Goal: Task Accomplishment & Management: Complete application form

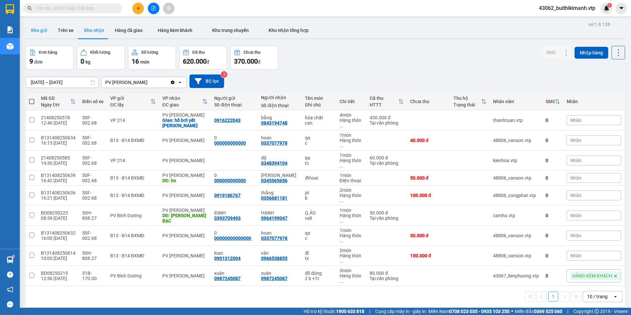
click at [32, 32] on button "Kho gửi" at bounding box center [39, 30] width 27 height 16
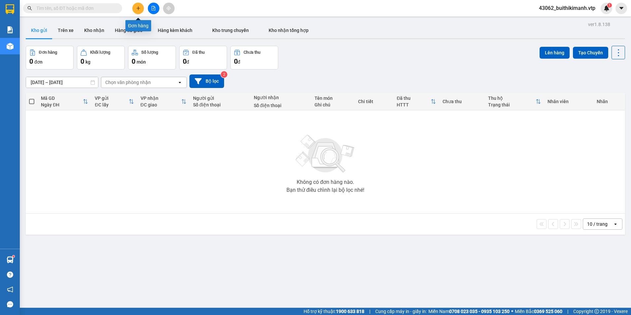
click at [138, 8] on icon "plus" at bounding box center [138, 8] width 4 height 0
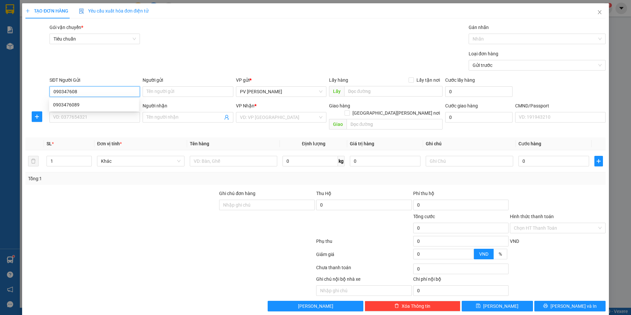
type input "0903476089"
click at [111, 105] on div "0903476089" at bounding box center [94, 104] width 82 height 7
type input "0378716936"
type input "mếm"
type input "0903476089"
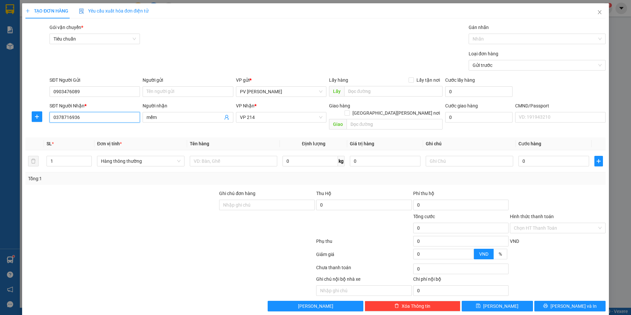
click at [110, 116] on input "0378716936" at bounding box center [94, 117] width 90 height 11
click at [178, 138] on th "Đơn vị tính *" at bounding box center [140, 144] width 93 height 13
click at [227, 156] on input "text" at bounding box center [233, 161] width 87 height 11
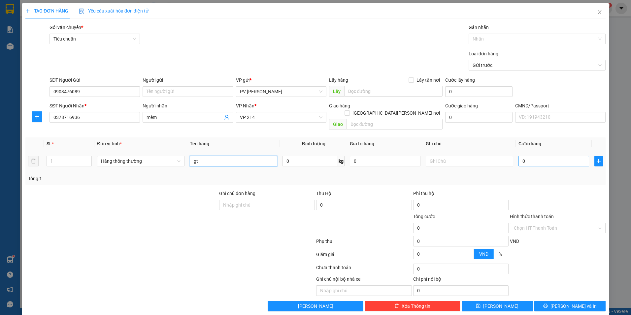
type input "gt"
click at [525, 158] on input "0" at bounding box center [553, 161] width 71 height 11
type input "3"
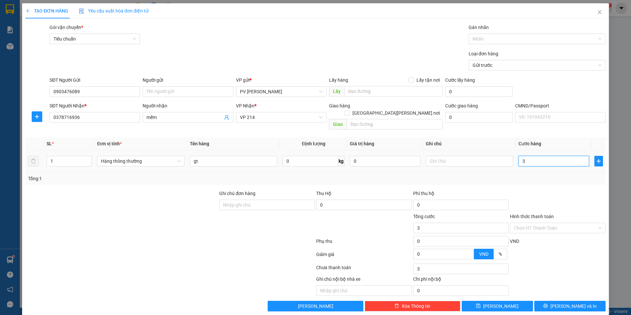
type input "30"
type input "300"
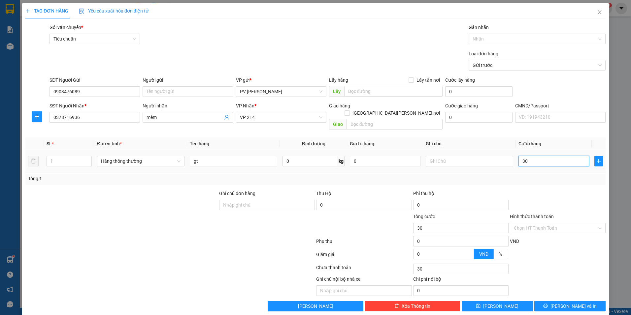
type input "300"
type input "3.000"
type input "30.000"
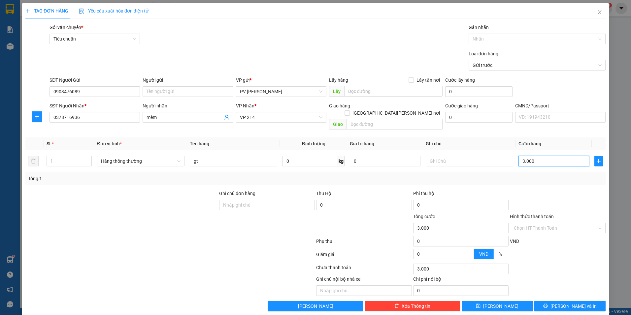
type input "30.000"
click at [548, 304] on icon "printer" at bounding box center [545, 306] width 5 height 5
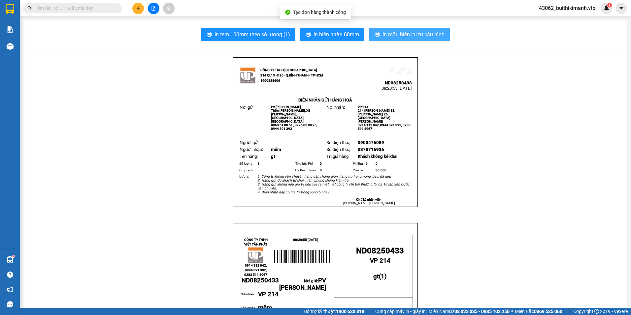
drag, startPoint x: 417, startPoint y: 39, endPoint x: 368, endPoint y: 90, distance: 70.9
click at [416, 40] on button "In mẫu biên lai tự cấu hình" at bounding box center [409, 34] width 80 height 13
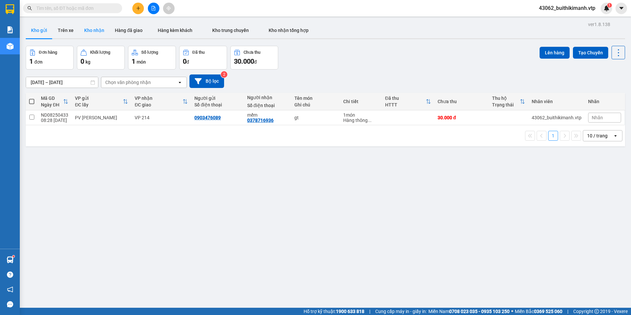
click at [99, 31] on button "Kho nhận" at bounding box center [94, 30] width 31 height 16
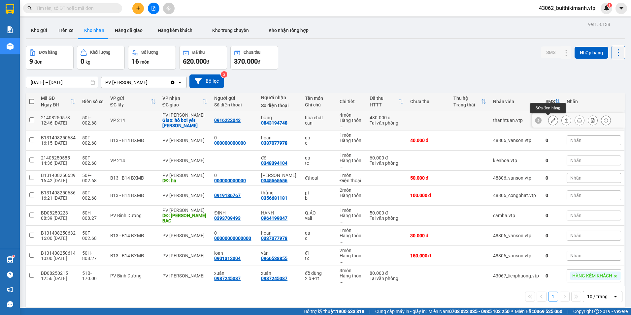
click at [551, 120] on icon at bounding box center [553, 120] width 5 height 5
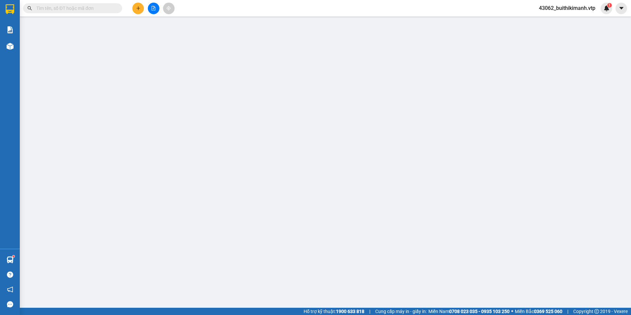
type input "0916222043"
type input "0843194748"
type input "bằng"
checkbox input "true"
type input "hồ bơi yết kiêu"
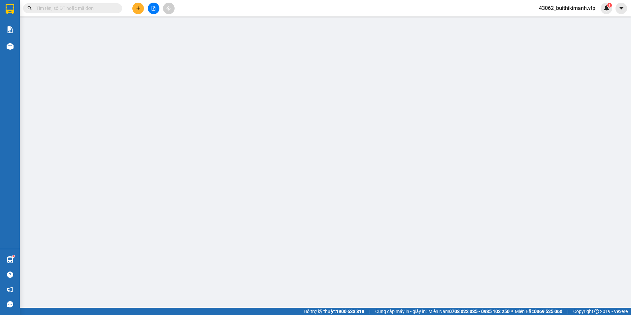
type input "430.000"
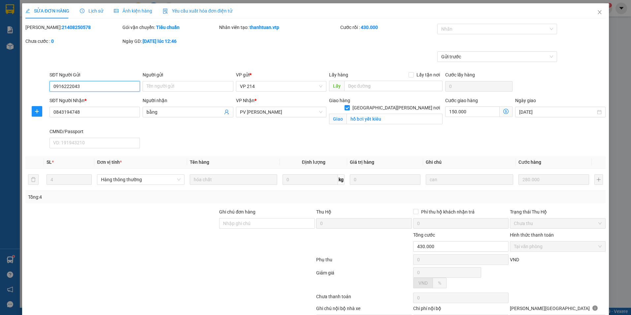
type input "14.000"
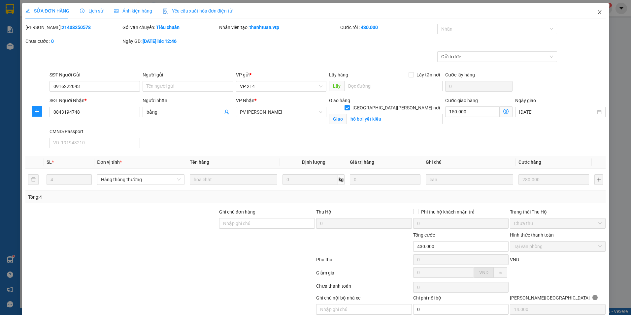
click at [597, 11] on icon "close" at bounding box center [599, 12] width 4 height 4
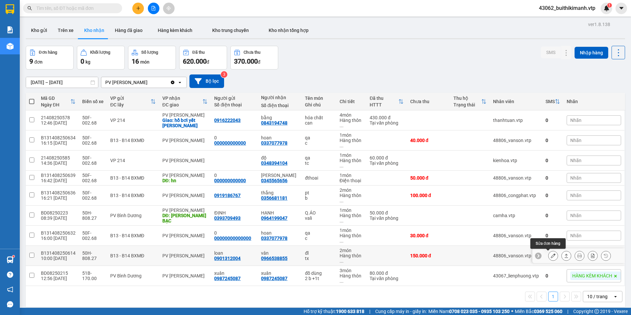
click at [551, 256] on button at bounding box center [552, 256] width 9 height 12
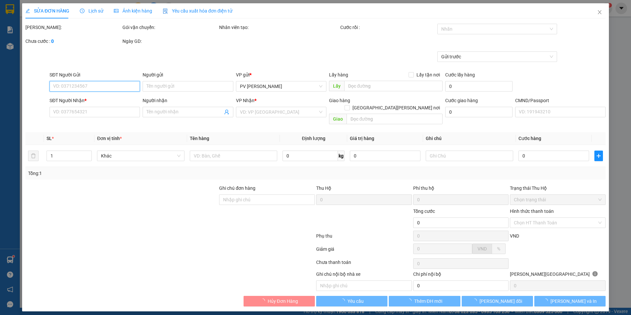
type input "7.500"
type input "0901312004"
type input "loan"
type input "0966538855"
type input "vân"
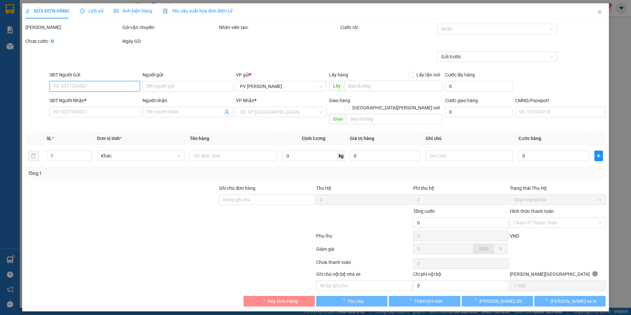
type input "150.000"
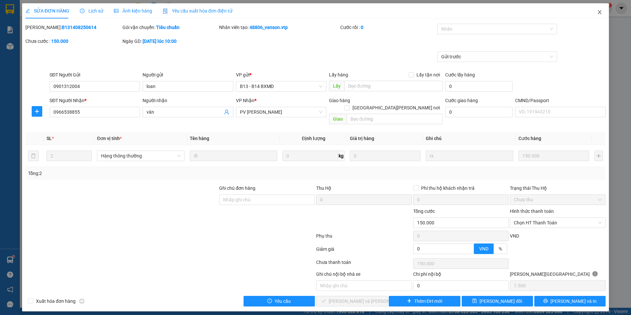
click at [601, 10] on span "Close" at bounding box center [599, 12] width 18 height 18
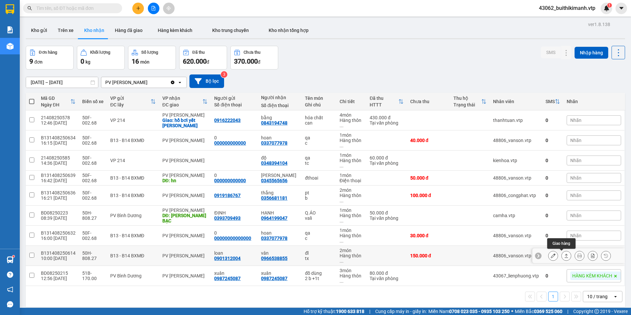
click at [564, 255] on icon at bounding box center [566, 256] width 5 height 5
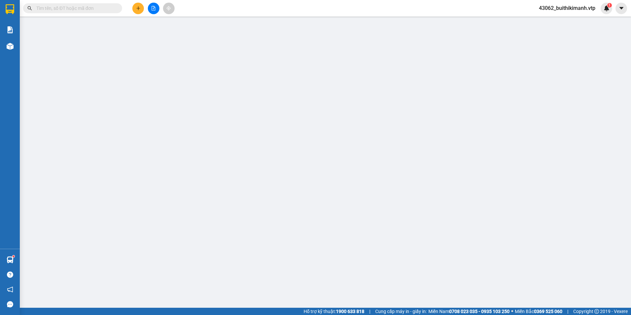
type input "7.500"
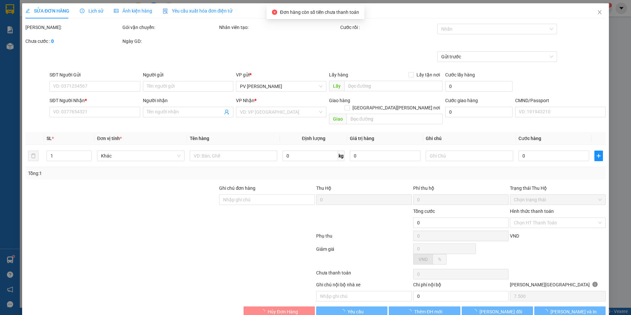
type input "0901312004"
type input "loan"
type input "0966538855"
type input "vân"
type input "150.000"
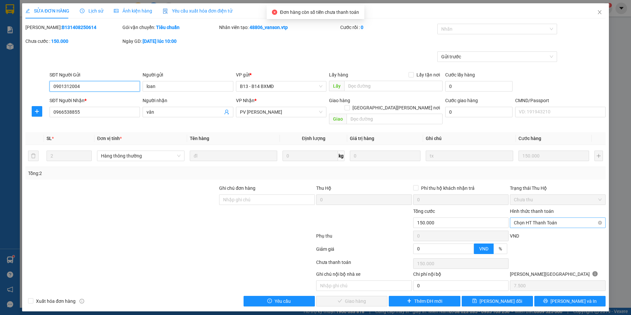
click at [542, 218] on span "Chọn HT Thanh Toán" at bounding box center [558, 223] width 88 height 10
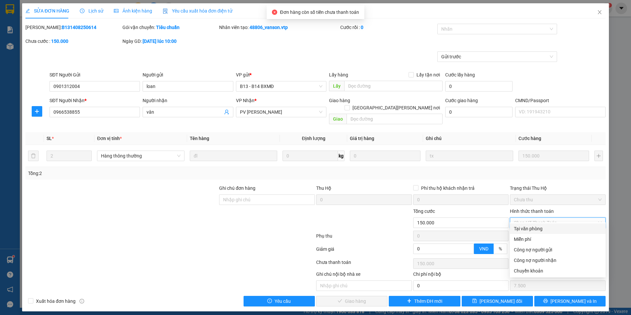
drag, startPoint x: 542, startPoint y: 230, endPoint x: 516, endPoint y: 257, distance: 38.3
click at [541, 232] on div "Tại văn phòng" at bounding box center [558, 228] width 88 height 7
type input "0"
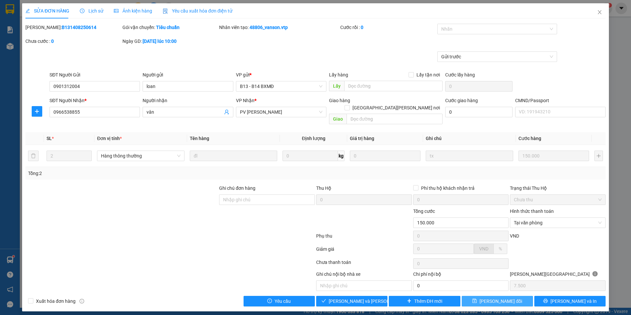
click at [520, 296] on button "[PERSON_NAME] đổi" at bounding box center [497, 301] width 71 height 11
click at [522, 296] on button "[PERSON_NAME] đổi" at bounding box center [497, 301] width 71 height 11
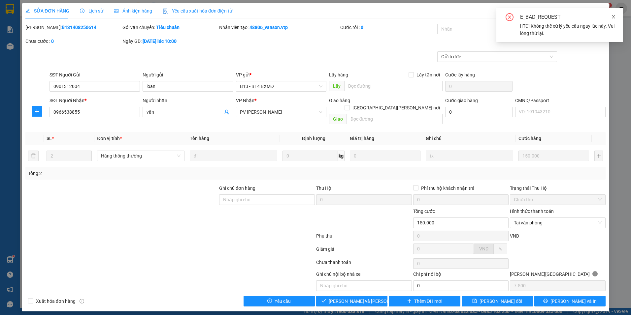
click at [613, 15] on icon "close" at bounding box center [613, 17] width 5 height 5
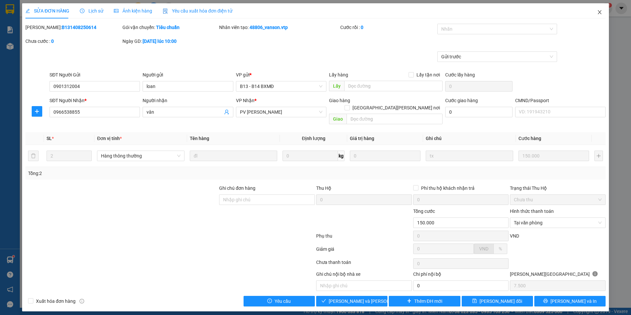
click at [601, 11] on icon "close" at bounding box center [599, 12] width 5 height 5
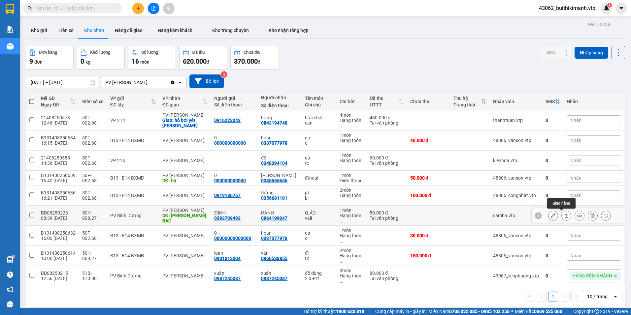
click at [564, 218] on icon at bounding box center [566, 216] width 4 height 4
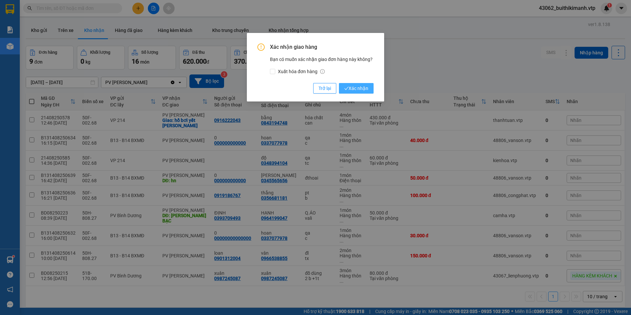
click at [364, 90] on span "Xác nhận" at bounding box center [356, 88] width 24 height 7
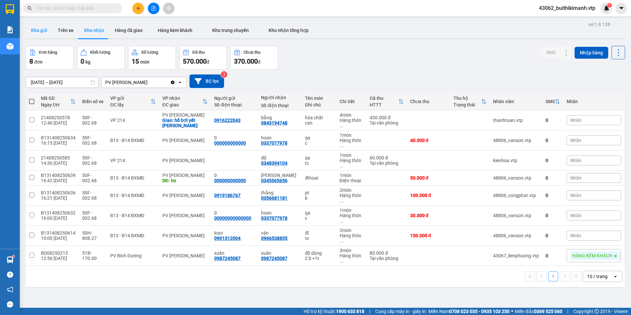
click at [29, 33] on button "Kho gửi" at bounding box center [39, 30] width 27 height 16
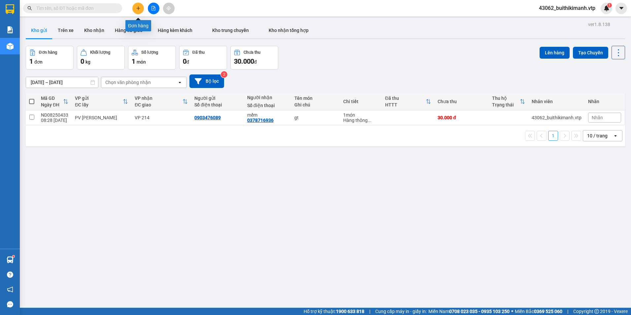
click at [136, 6] on icon "plus" at bounding box center [138, 8] width 5 height 5
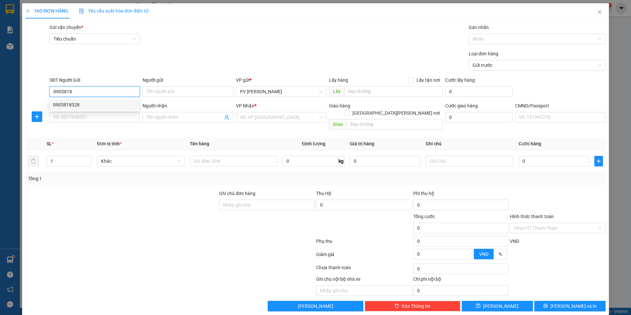
drag, startPoint x: 96, startPoint y: 104, endPoint x: 94, endPoint y: 112, distance: 8.1
click at [96, 105] on div "0905818328" at bounding box center [94, 104] width 82 height 7
type input "0905818328"
type input "0987228273"
type input "liên"
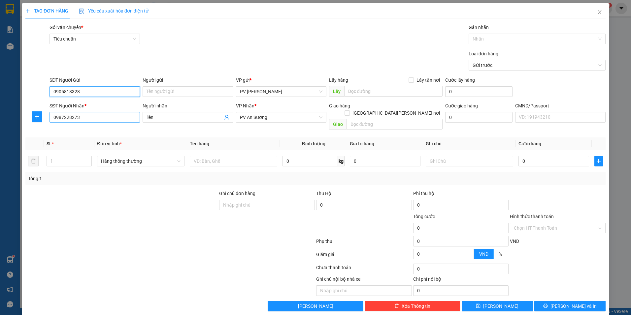
type input "0905818328"
click at [93, 120] on input "0987228273" at bounding box center [94, 117] width 90 height 11
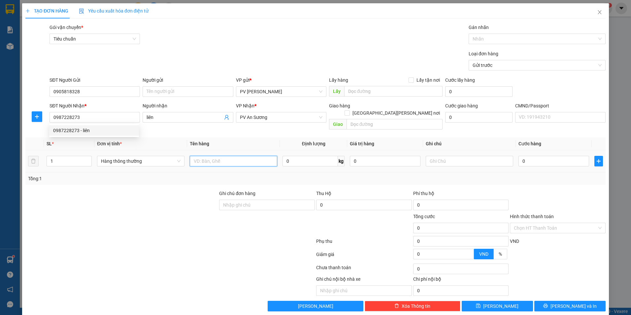
click at [216, 156] on input "text" at bounding box center [233, 161] width 87 height 11
type input "sầu tg"
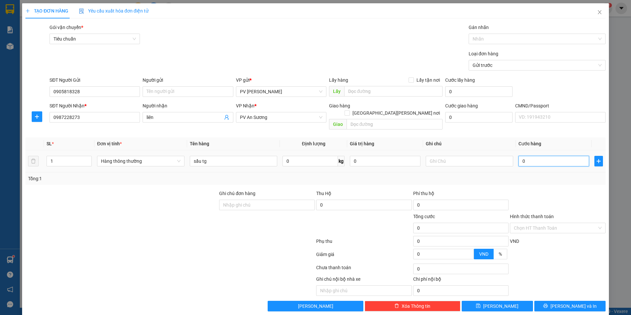
click at [564, 156] on input "0" at bounding box center [553, 161] width 71 height 11
type input "1"
type input "10"
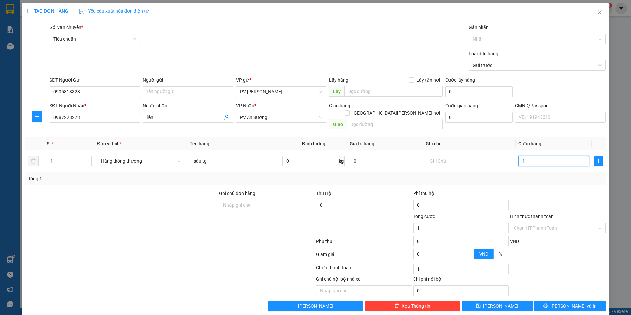
type input "10"
type input "100"
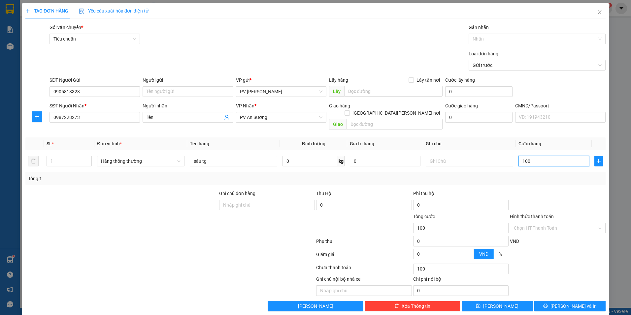
type input "1.000"
type input "10.000"
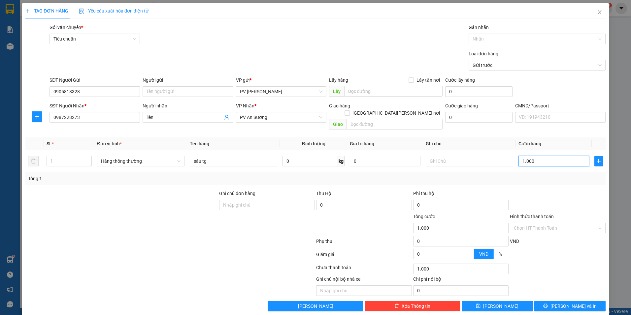
type input "10.000"
type input "100.000"
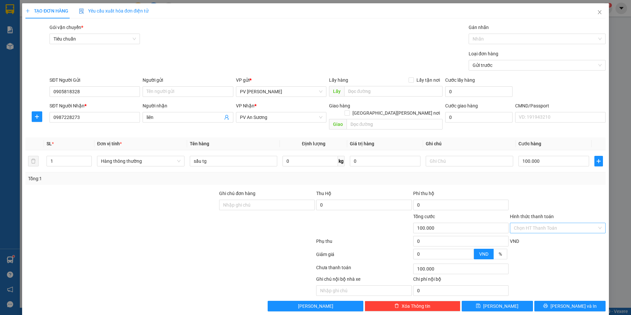
click at [550, 223] on input "Hình thức thanh toán" at bounding box center [555, 228] width 83 height 10
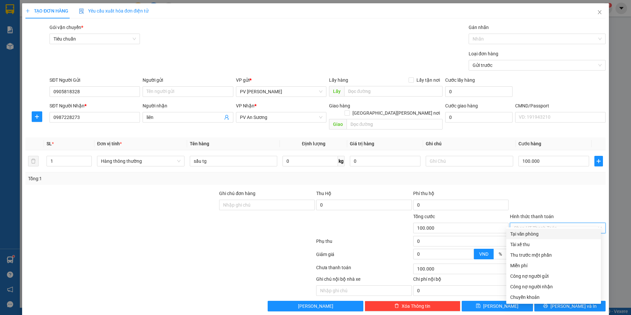
click at [548, 235] on div "Tại văn phòng" at bounding box center [553, 234] width 87 height 7
type input "0"
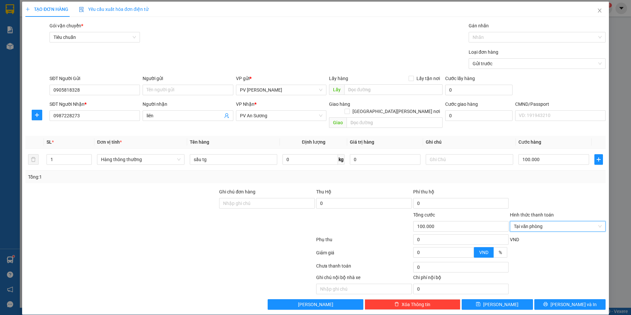
scroll to position [2, 0]
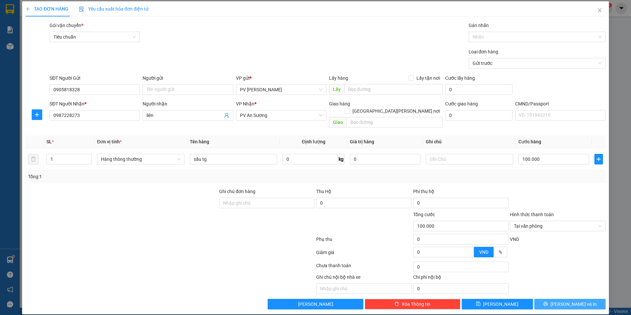
click at [565, 301] on button "[PERSON_NAME] và In" at bounding box center [569, 304] width 71 height 11
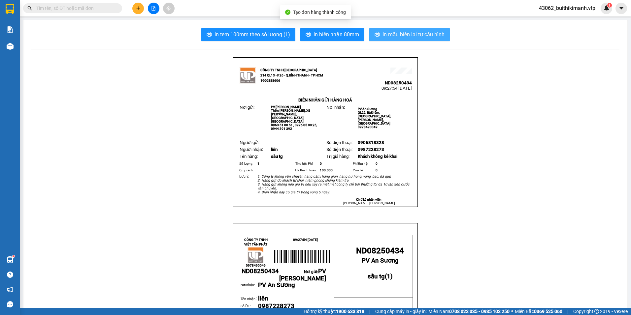
drag, startPoint x: 423, startPoint y: 33, endPoint x: 351, endPoint y: 120, distance: 112.7
click at [422, 40] on button "In mẫu biên lai tự cấu hình" at bounding box center [409, 34] width 80 height 13
click at [355, 72] on p at bounding box center [377, 70] width 69 height 5
